Goal: Task Accomplishment & Management: Use online tool/utility

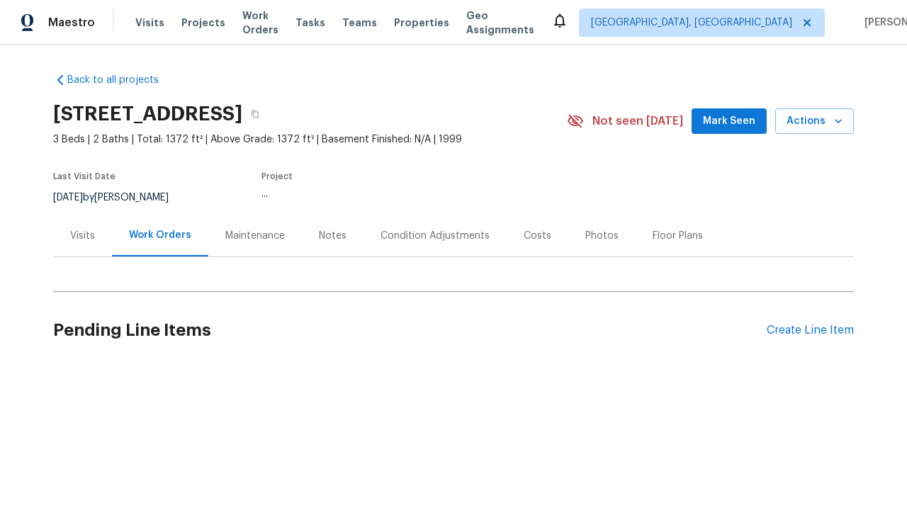
click at [810, 330] on div "Create Line Item" at bounding box center [810, 330] width 87 height 13
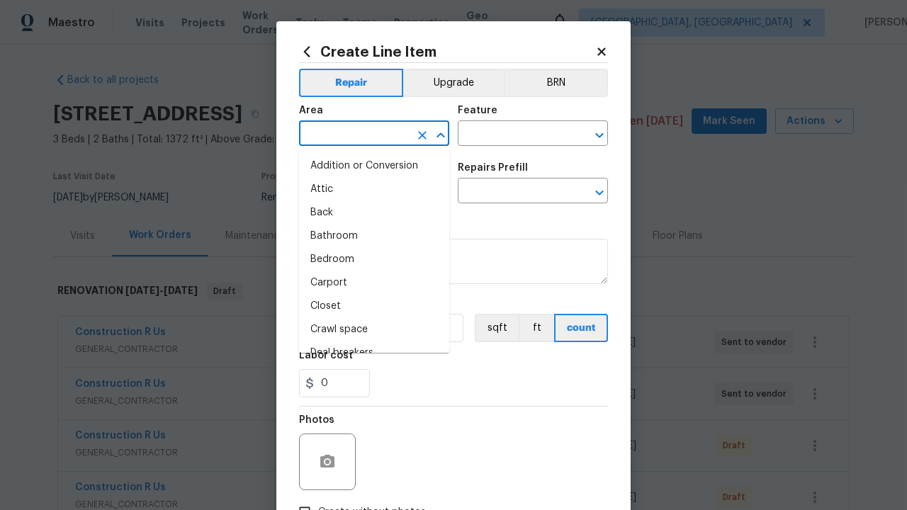
click at [374, 259] on li "Bedroom" at bounding box center [374, 259] width 150 height 23
type input "Bedroom"
type input "Flooring"
type input "Access Opening"
type input "Wallpaper"
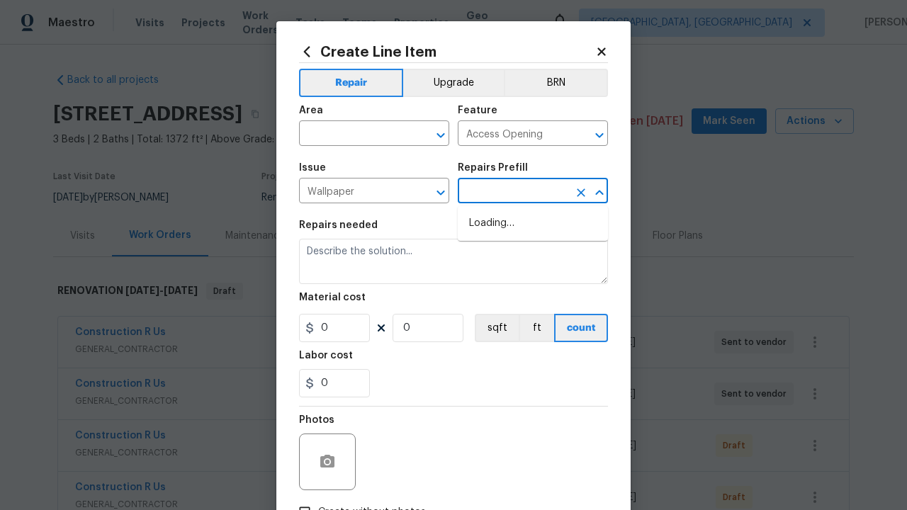
type input "Remove"
type input "Walls and Ceiling"
type input "Remove decals $20.00"
type textarea "Remove decals from door/wall/ceiling"
type input "20"
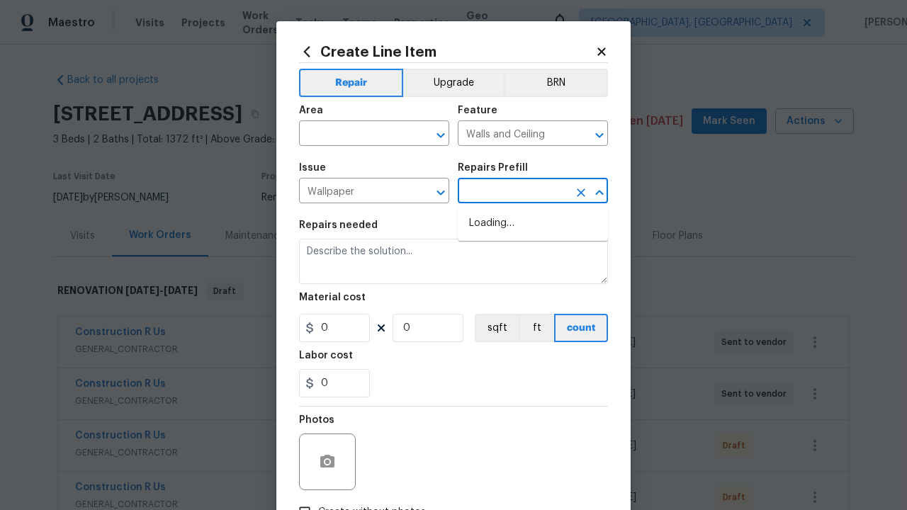
type input "1"
type input "Remove decals $20.00"
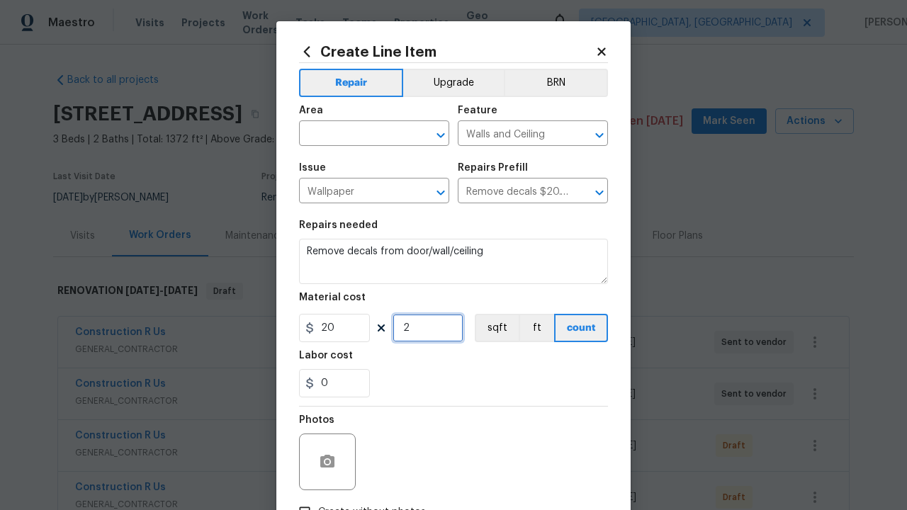
type input "2"
click at [495, 328] on button "sqft" at bounding box center [497, 328] width 44 height 28
click at [305, 499] on input "Create without photos" at bounding box center [304, 512] width 27 height 27
checkbox input "true"
